Goal: Consume media (video, audio)

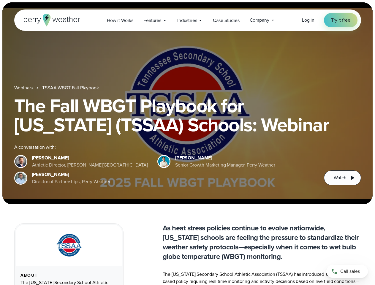
click at [187, 142] on div "The Fall WBGT Playbook for [US_STATE] (TSSAA) Schools: Webinar A conversation w…" at bounding box center [187, 140] width 347 height 89
click at [187, 20] on span "Industries" at bounding box center [187, 20] width 20 height 7
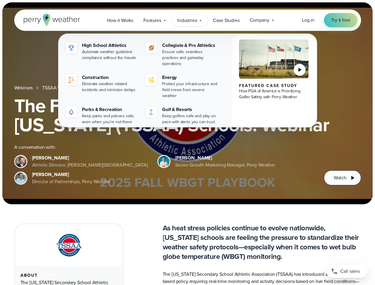
click at [187, 103] on h1 "The Fall WBGT Playbook for [US_STATE] (TSSAA) Schools: Webinar" at bounding box center [187, 115] width 347 height 38
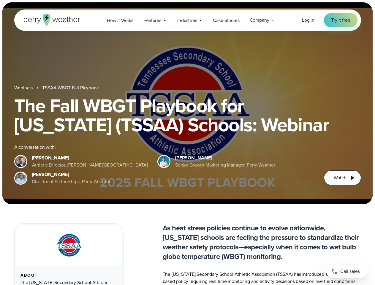
click at [71, 88] on link "TSSAA WBGT Fall Playbook" at bounding box center [70, 87] width 56 height 7
click at [342, 178] on span "Watch" at bounding box center [340, 177] width 12 height 7
